Goal: Share content

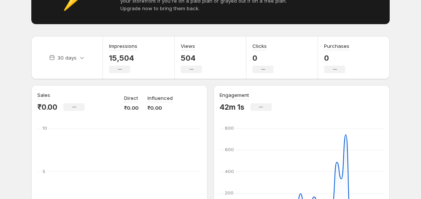
scroll to position [75, 0]
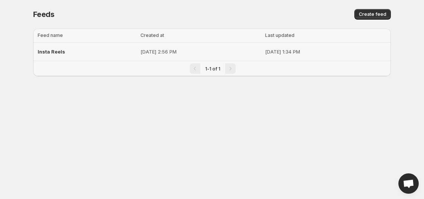
click at [98, 51] on div "Insta Reels" at bounding box center [87, 52] width 98 height 14
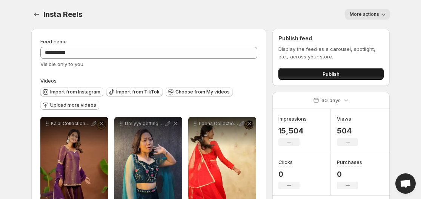
click at [294, 70] on button "Publish" at bounding box center [330, 74] width 105 height 12
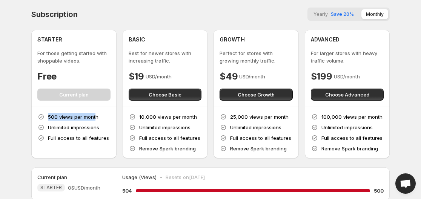
drag, startPoint x: 49, startPoint y: 117, endPoint x: 95, endPoint y: 116, distance: 46.8
click at [95, 116] on p "500 views per month" at bounding box center [73, 117] width 51 height 8
click at [98, 116] on div "500 views per month Unlimited impressions Full access to all features" at bounding box center [73, 127] width 73 height 29
